Goal: Navigation & Orientation: Find specific page/section

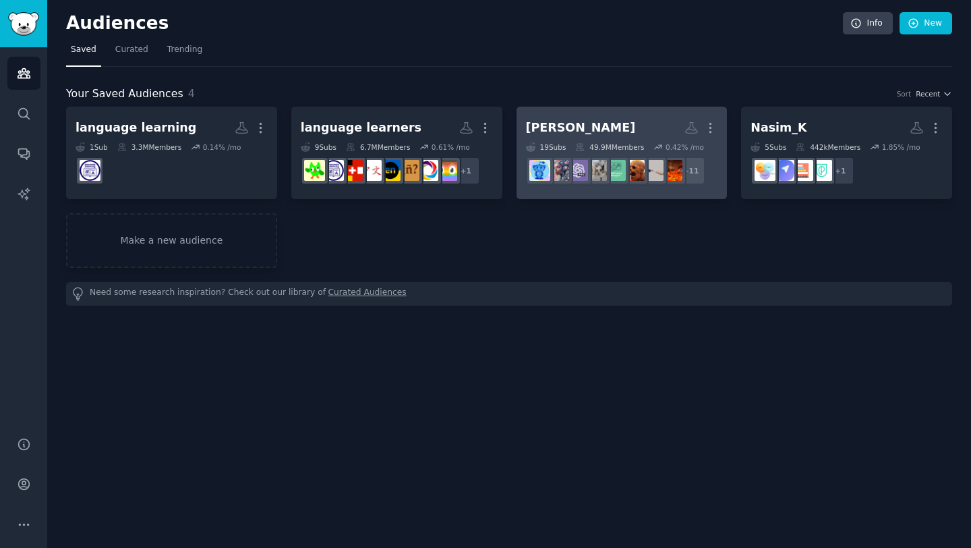
click at [612, 125] on h2 "Ali Yar More" at bounding box center [622, 128] width 192 height 24
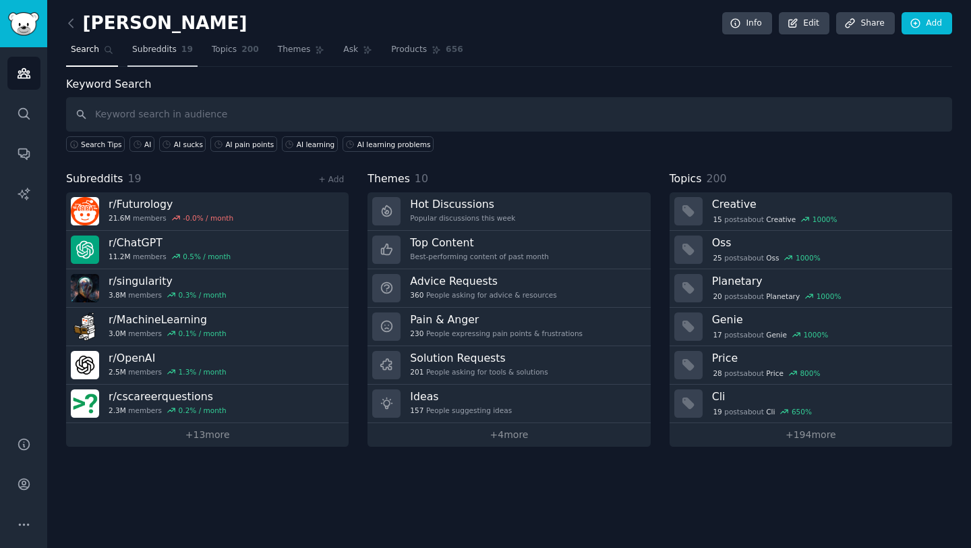
click at [148, 55] on span "Subreddits" at bounding box center [154, 50] width 45 height 12
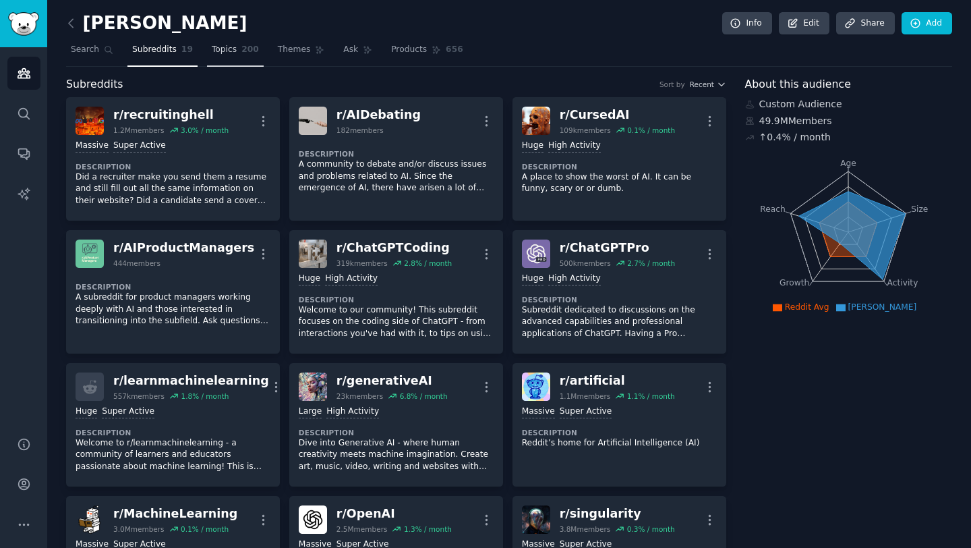
click at [228, 49] on span "Topics" at bounding box center [224, 50] width 25 height 12
click at [297, 49] on span "Themes" at bounding box center [294, 50] width 33 height 12
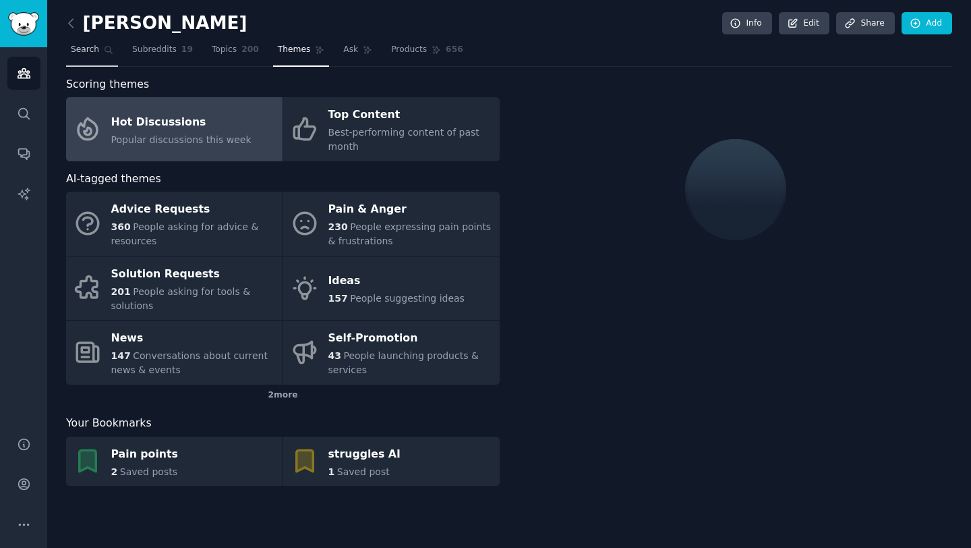
click at [92, 53] on span "Search" at bounding box center [85, 50] width 28 height 12
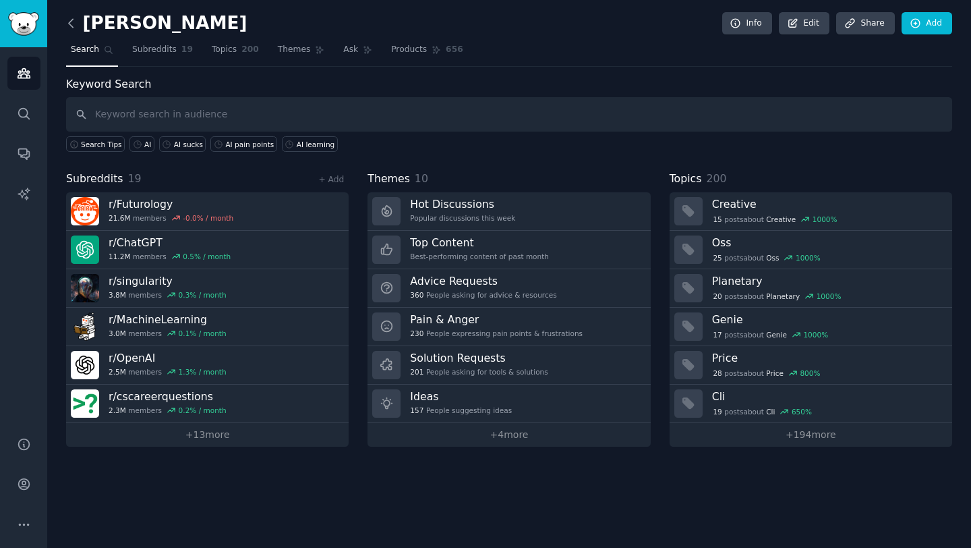
click at [69, 22] on icon at bounding box center [71, 23] width 4 height 8
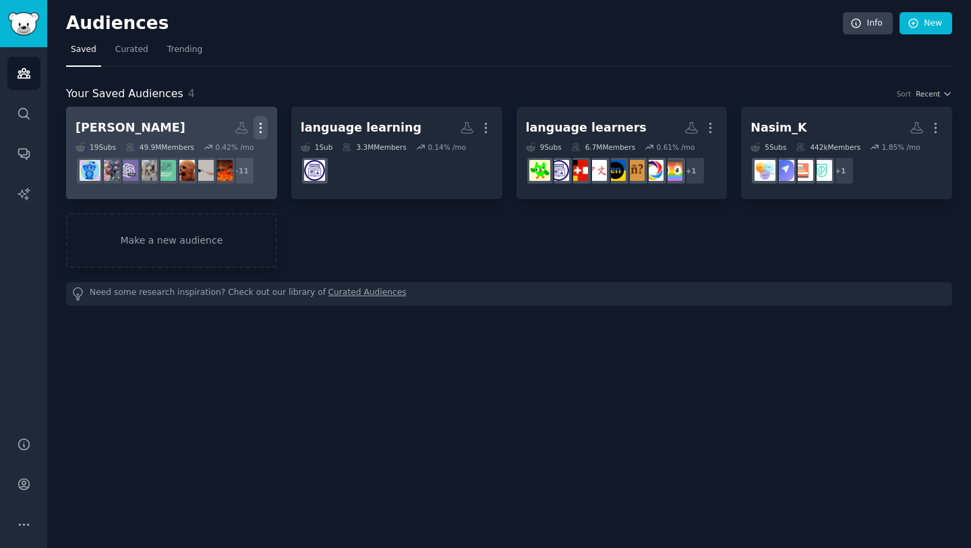
click at [265, 128] on icon "button" at bounding box center [261, 128] width 14 height 14
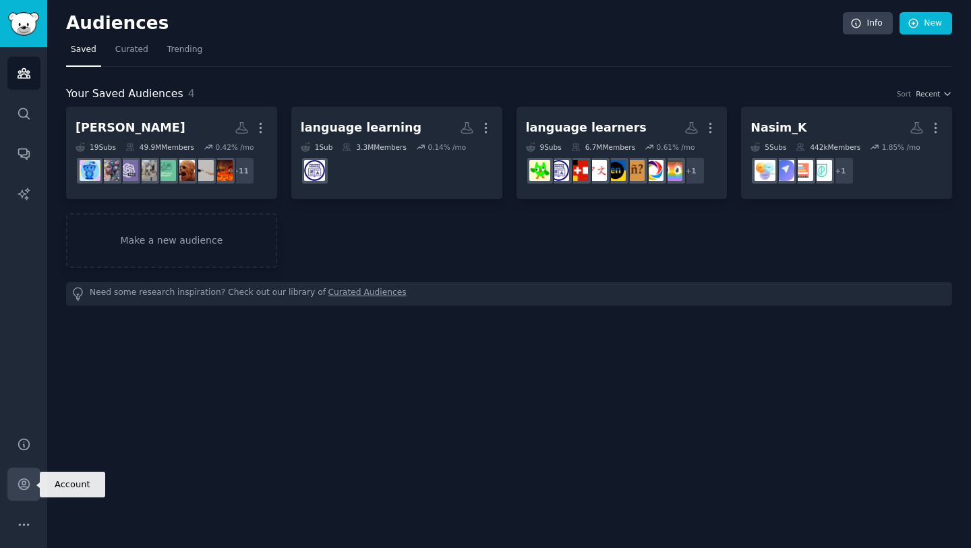
click at [18, 490] on icon "Sidebar" at bounding box center [24, 484] width 14 height 14
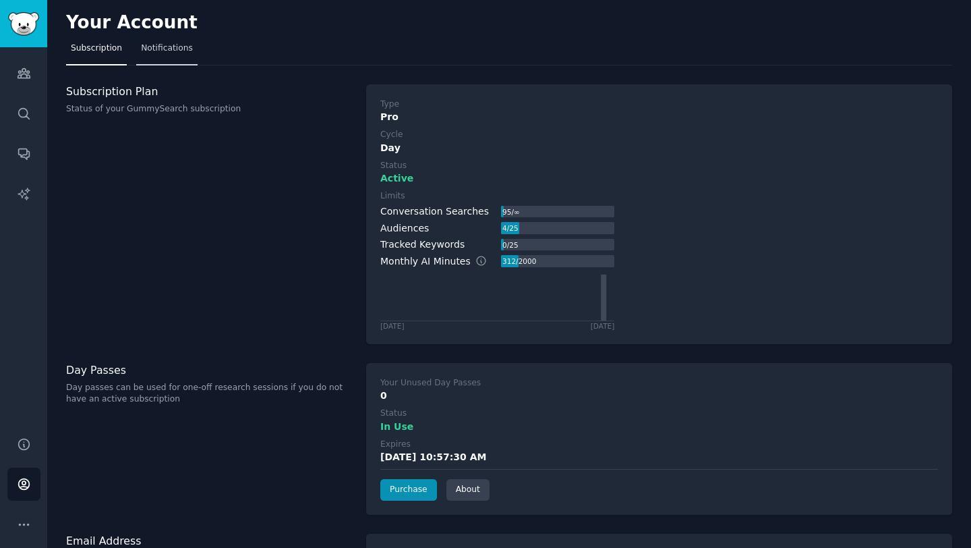
click at [153, 53] on span "Notifications" at bounding box center [167, 48] width 52 height 12
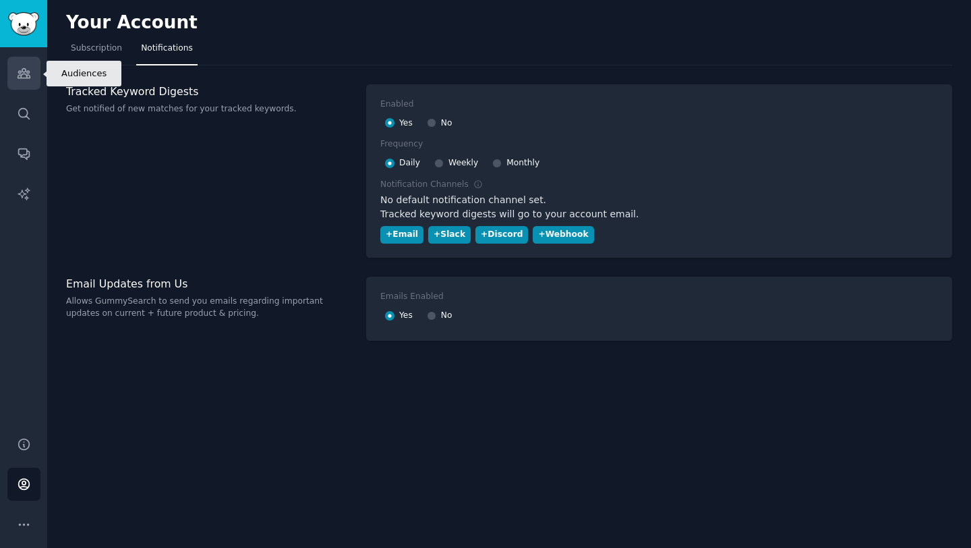
click at [28, 67] on icon "Sidebar" at bounding box center [24, 73] width 14 height 14
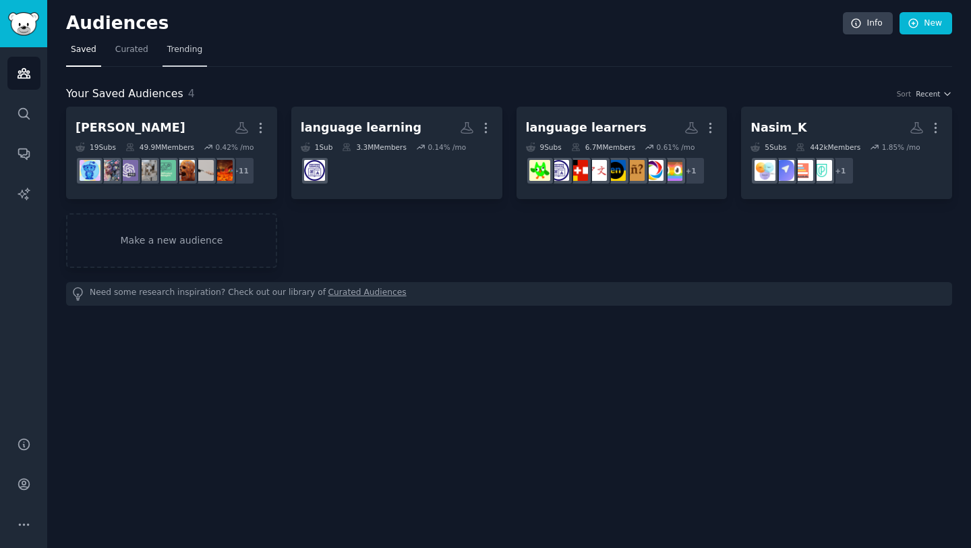
click at [175, 56] on link "Trending" at bounding box center [185, 53] width 45 height 28
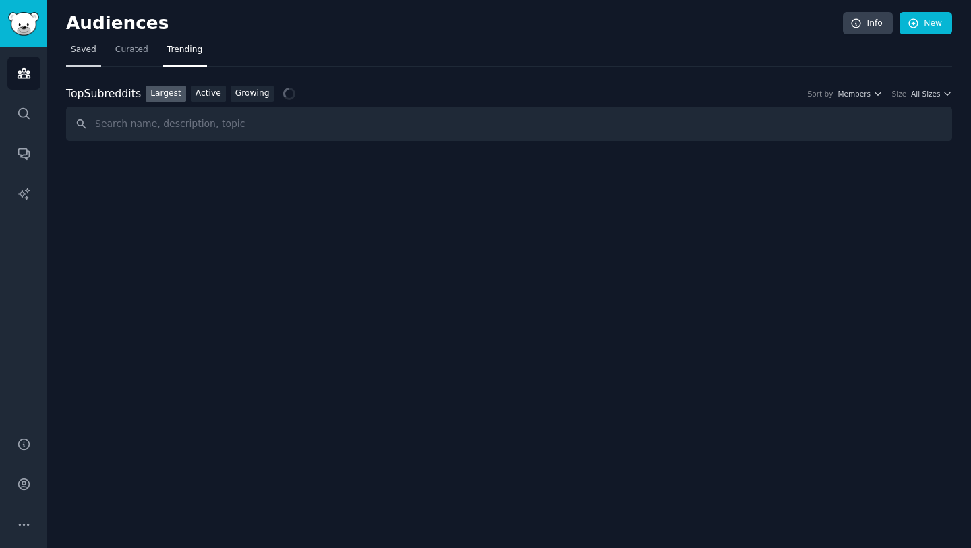
click at [89, 55] on link "Saved" at bounding box center [83, 53] width 35 height 28
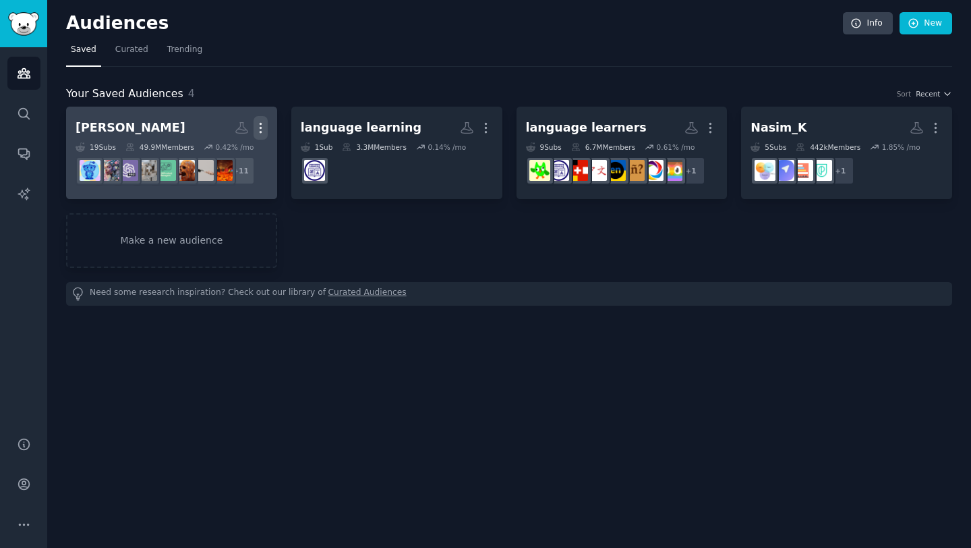
click at [254, 130] on icon "button" at bounding box center [261, 128] width 14 height 14
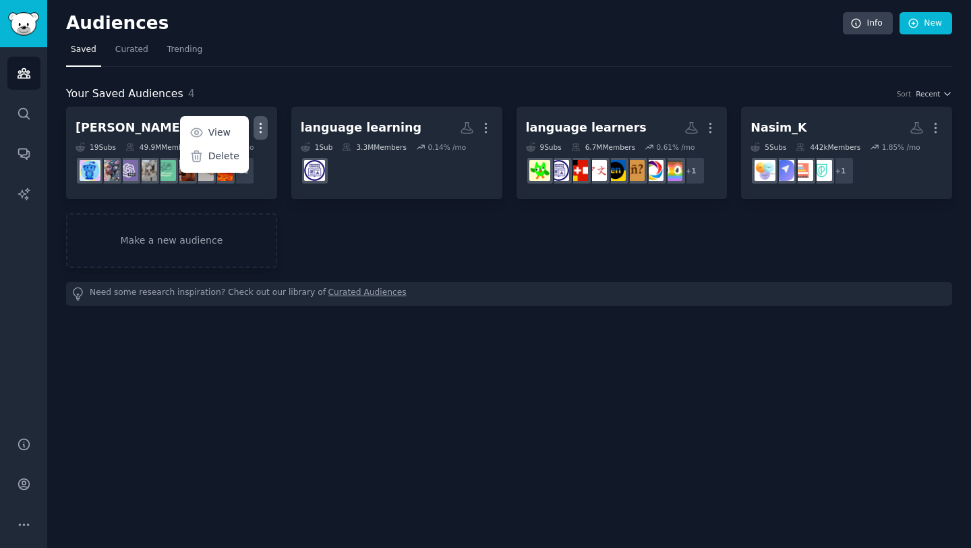
click at [480, 227] on div "Ali Yar More View Delete 19 Sub s 49.9M Members 0.42 % /mo r/artificial + 11 la…" at bounding box center [509, 187] width 886 height 161
